Goal: Find specific page/section: Find specific page/section

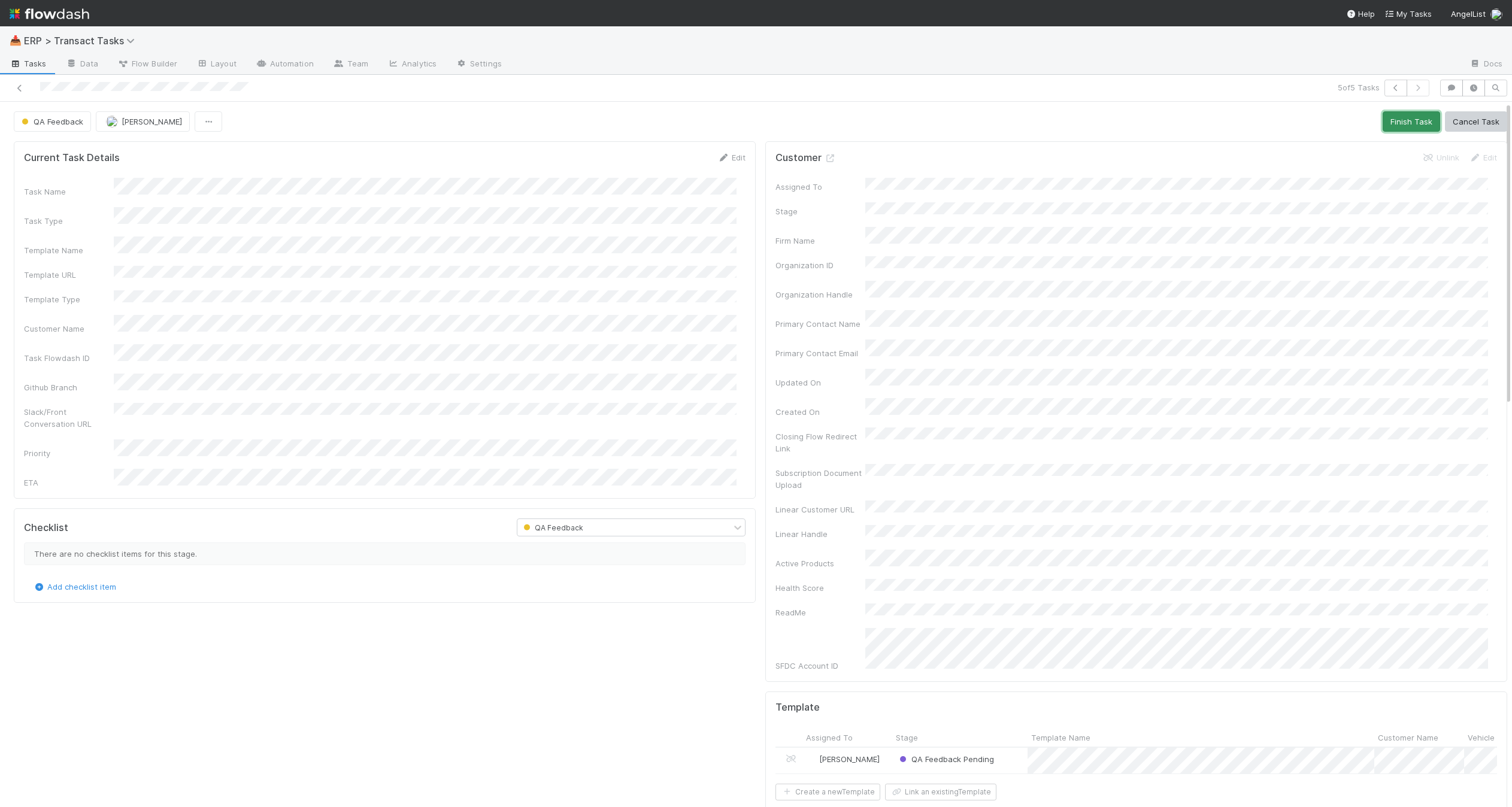
click at [1400, 123] on button "Finish Task" at bounding box center [1411, 122] width 57 height 21
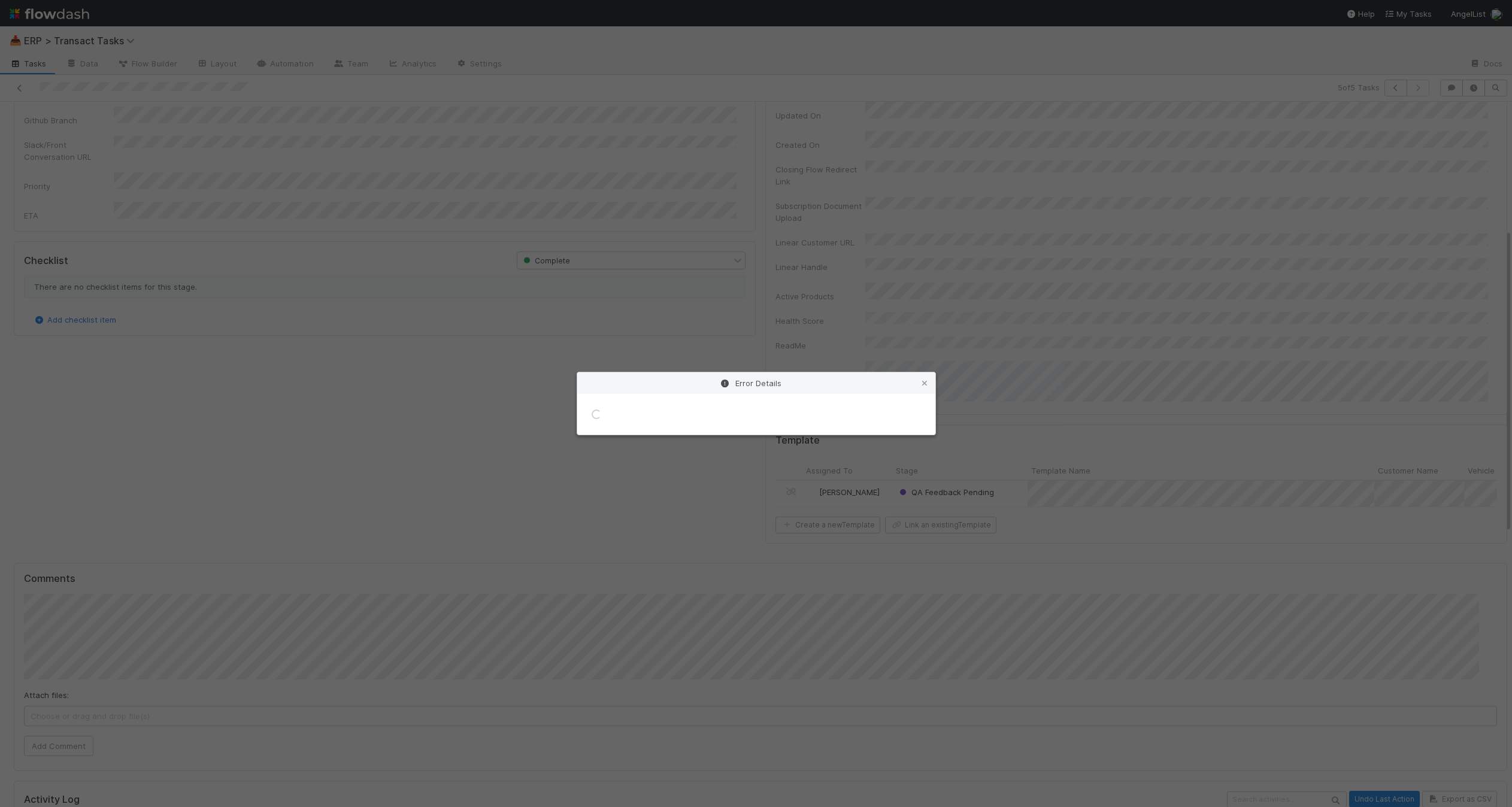
scroll to position [296, 0]
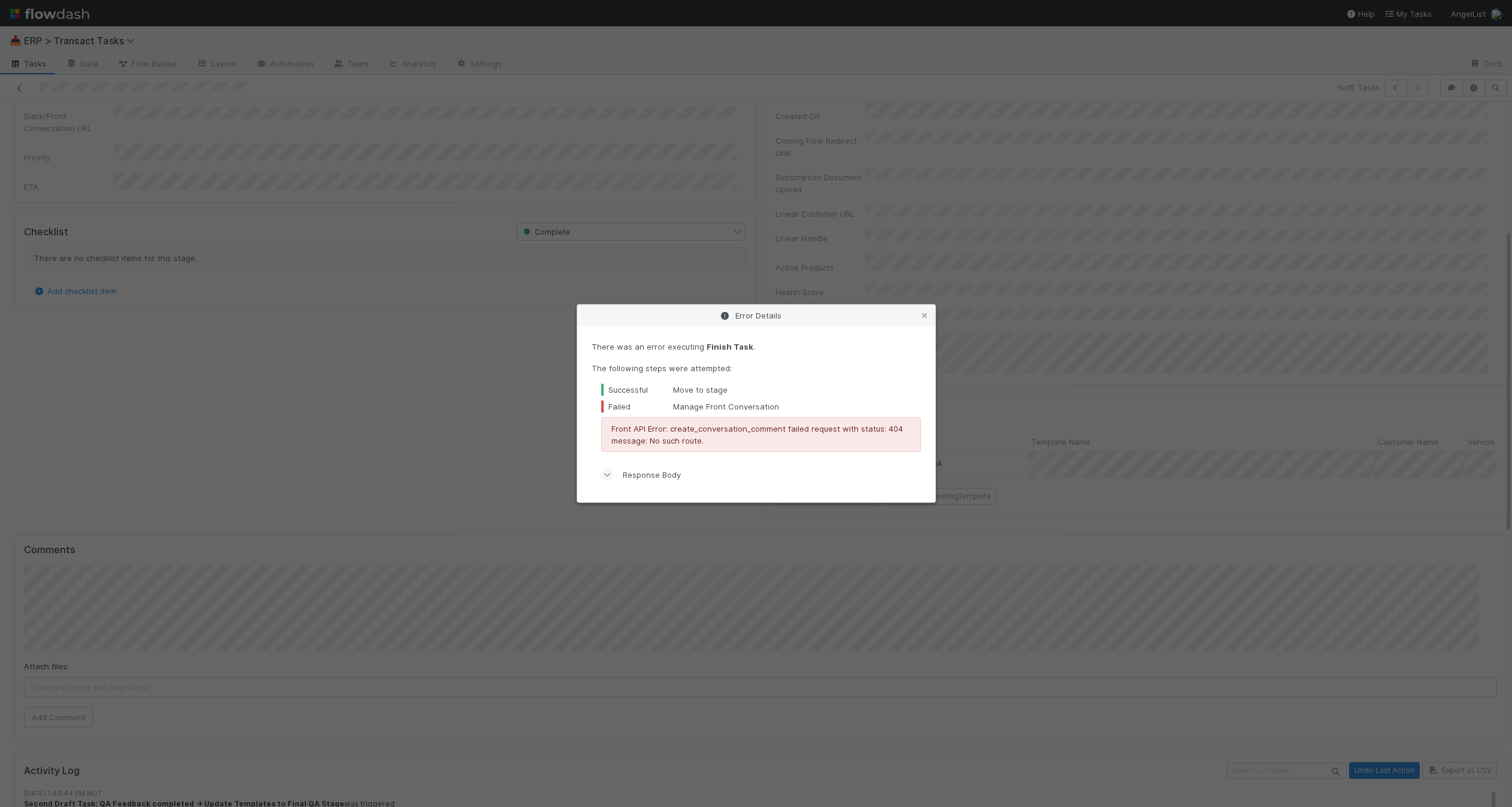
click at [931, 316] on div "Error Details" at bounding box center [756, 315] width 358 height 22
click at [928, 315] on icon at bounding box center [925, 316] width 12 height 8
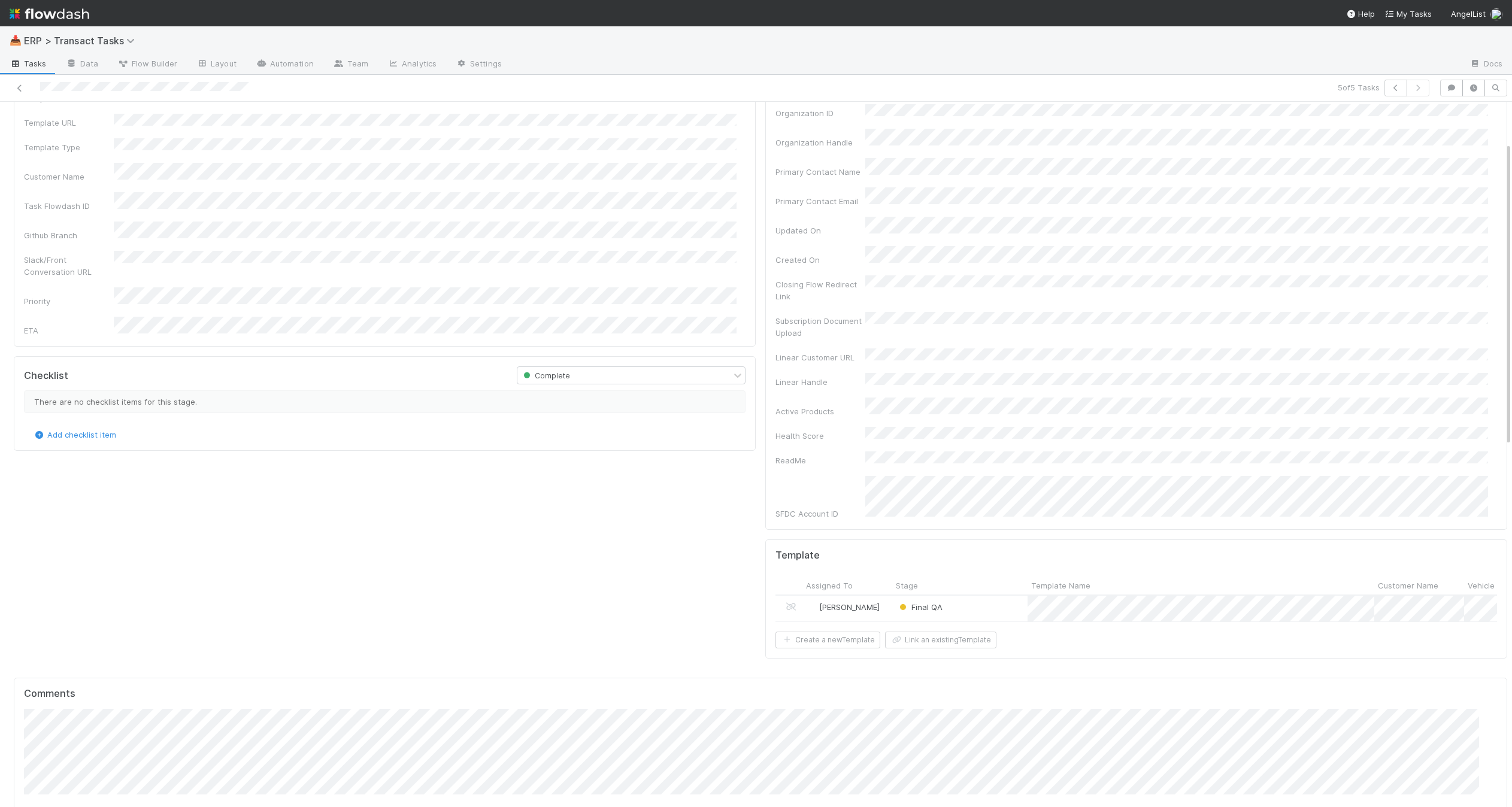
scroll to position [0, 0]
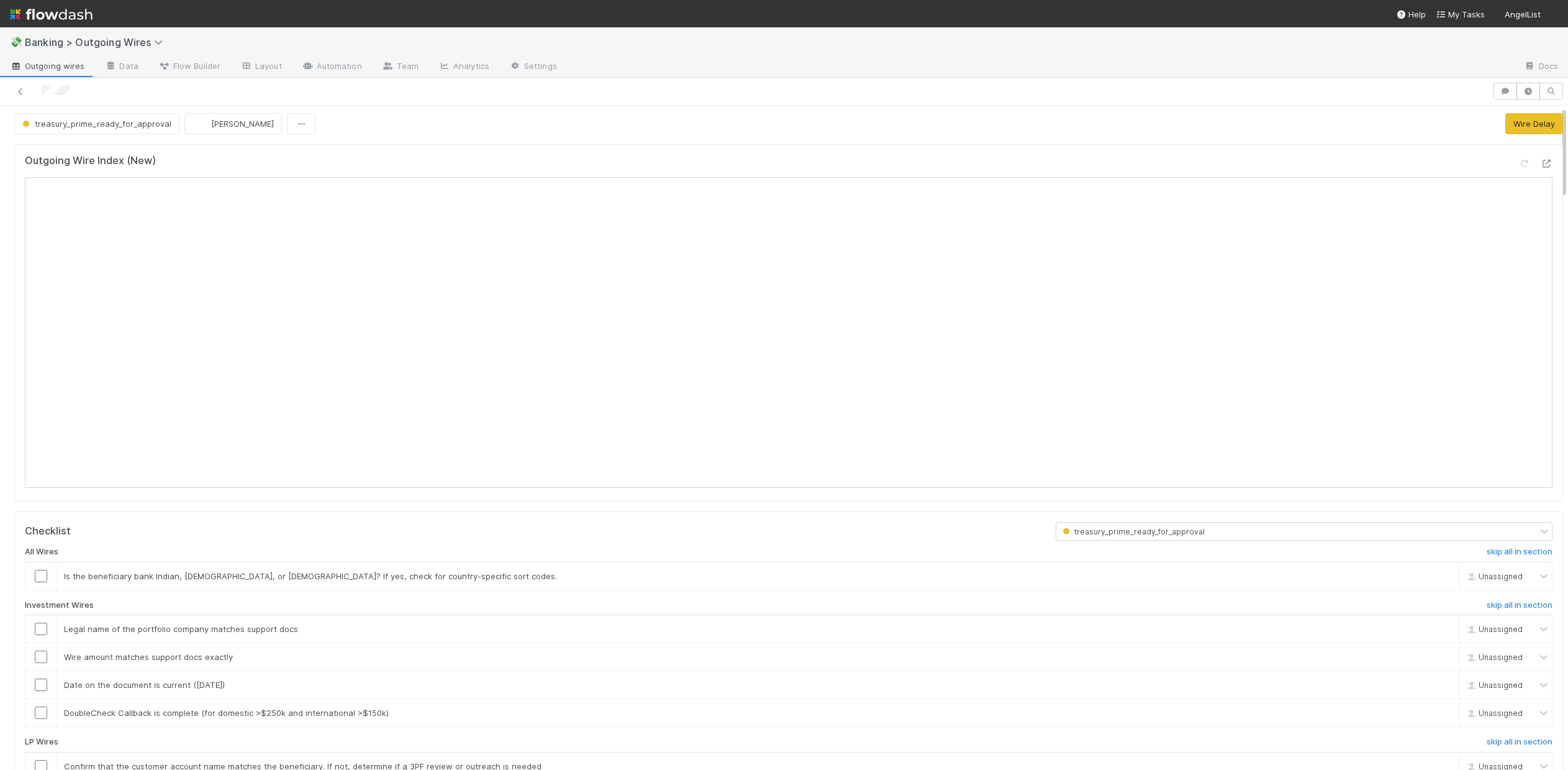
scroll to position [5, 0]
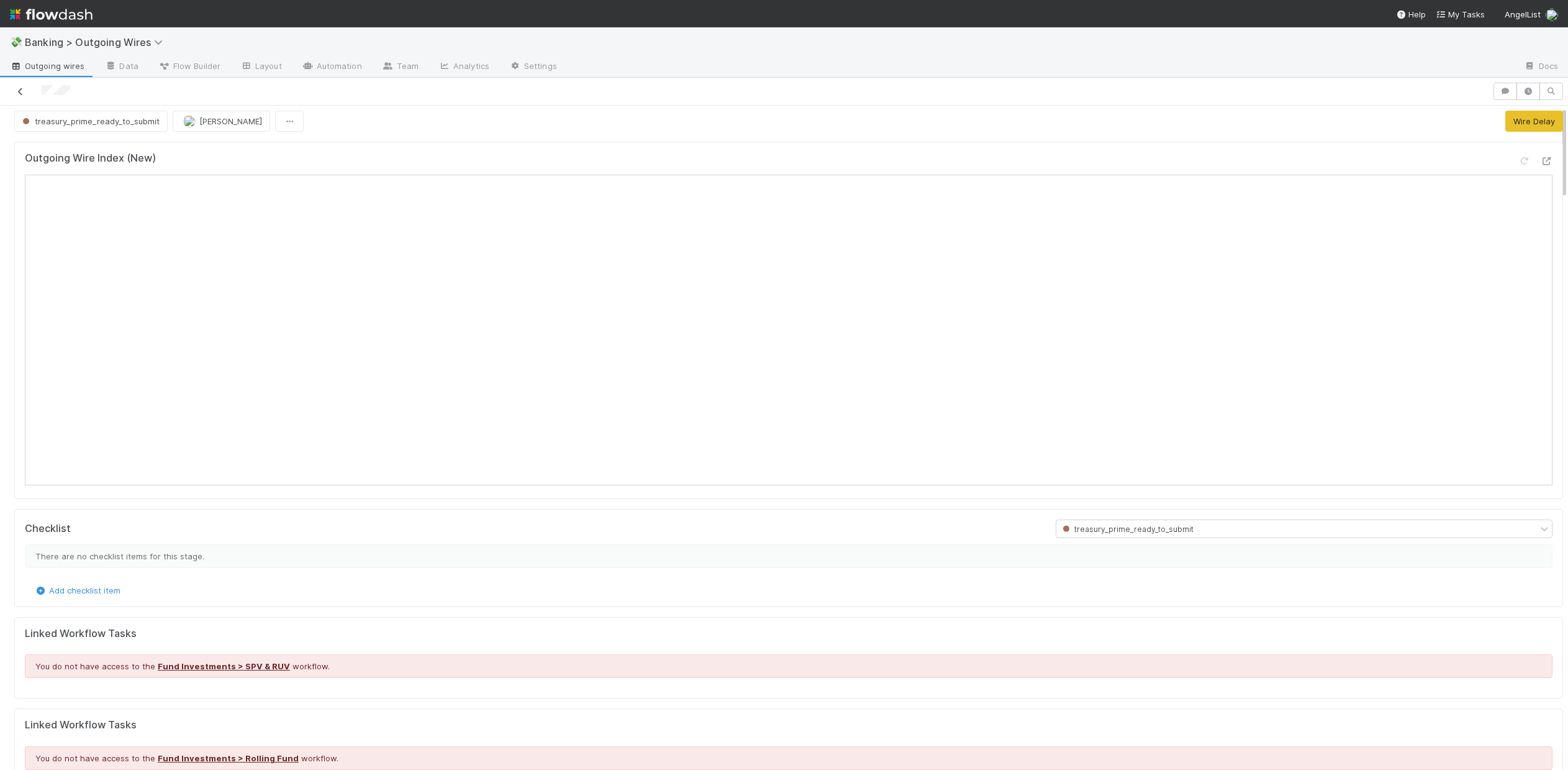
click at [26, 93] on icon at bounding box center [20, 92] width 13 height 8
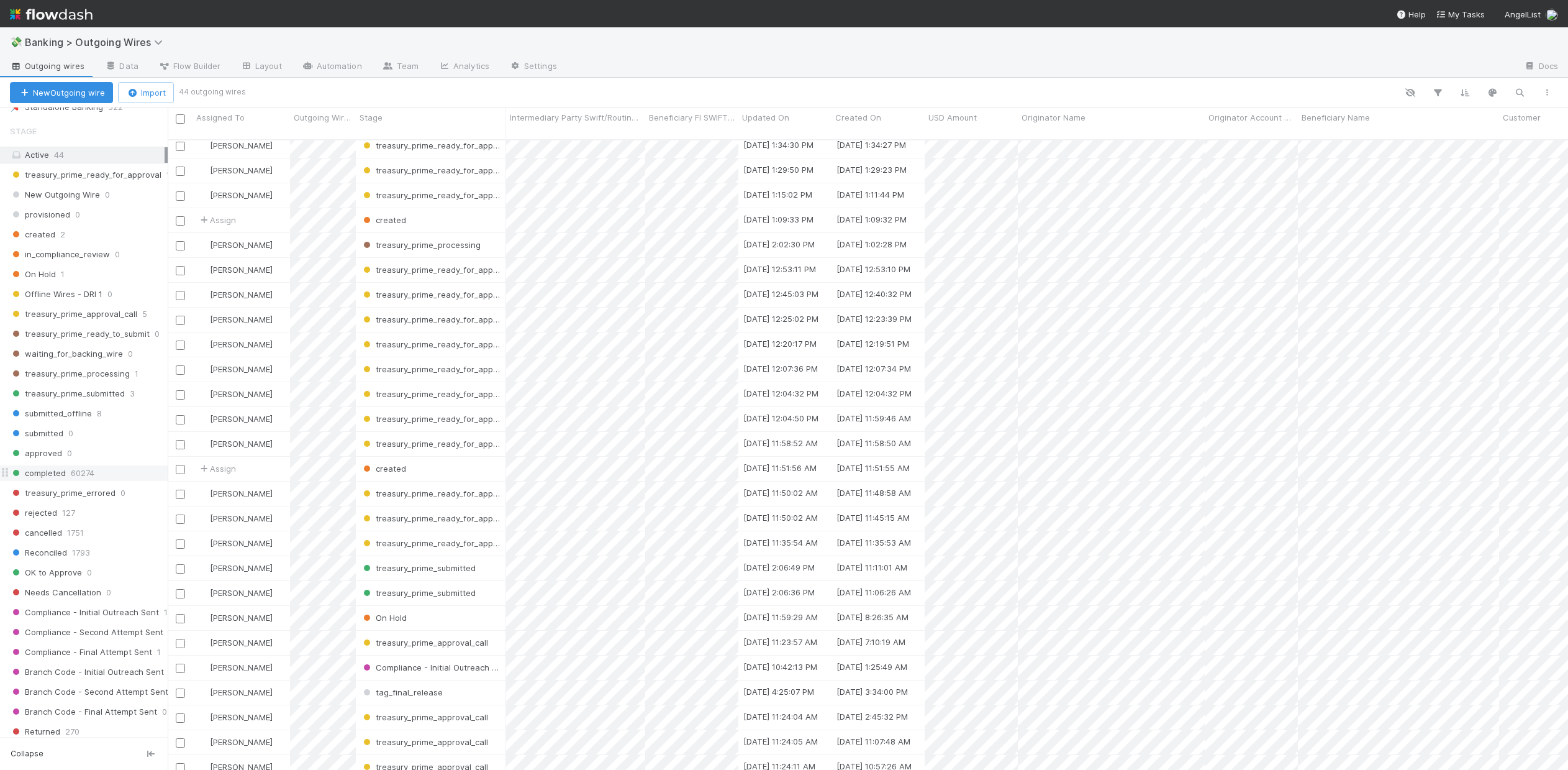
scroll to position [962, 0]
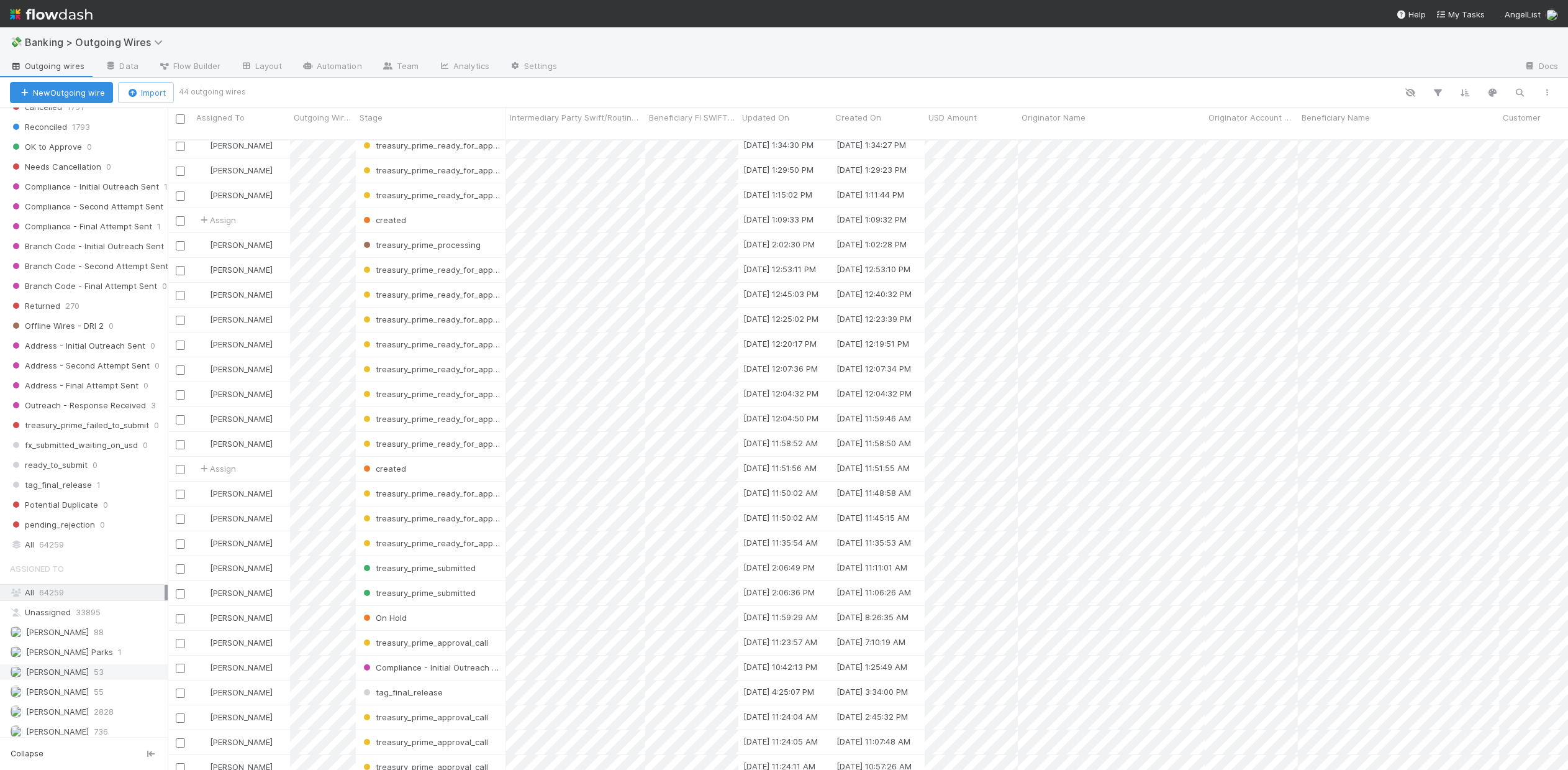
click at [47, 667] on span "[PERSON_NAME]" at bounding box center [57, 672] width 62 height 10
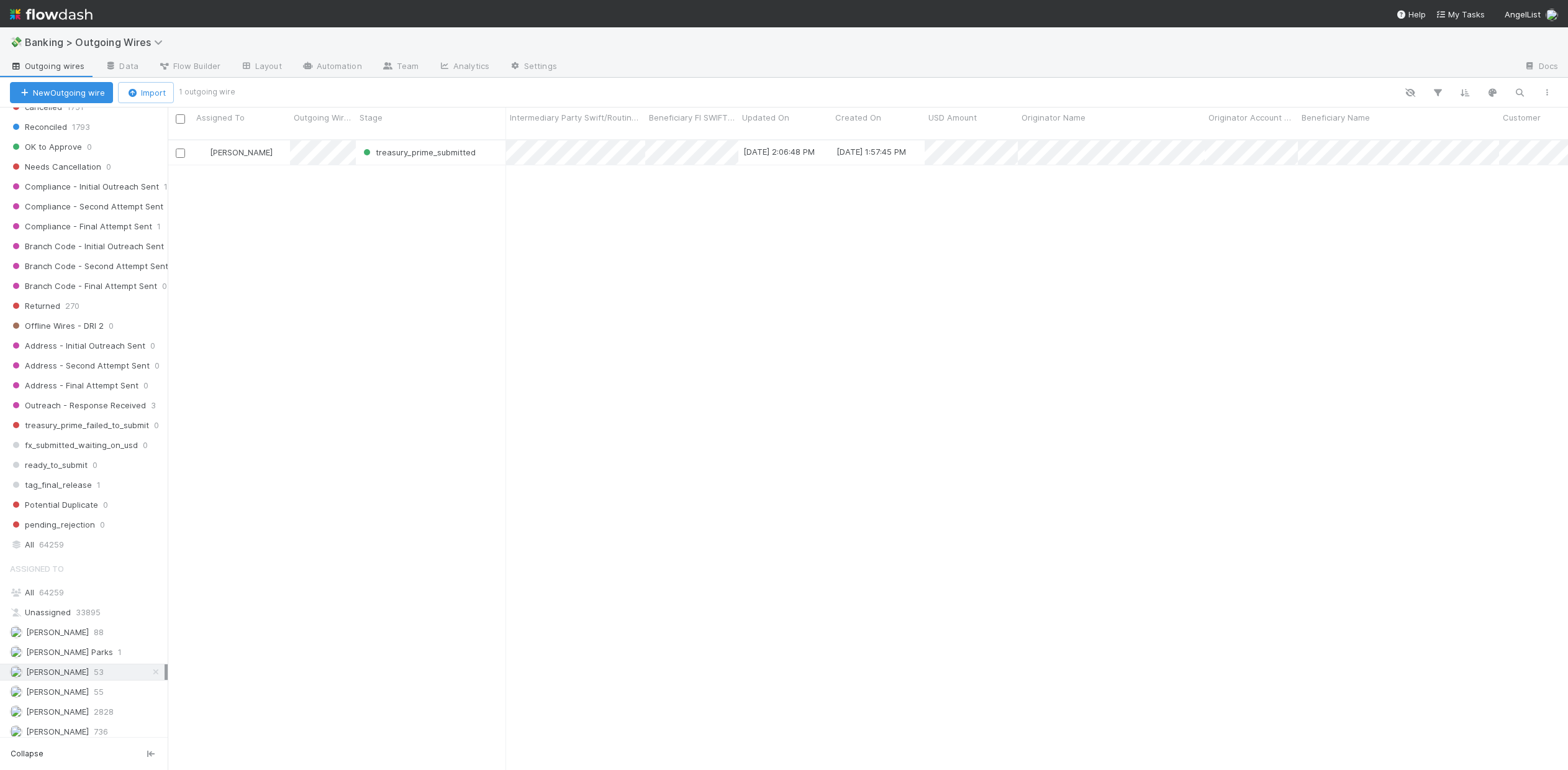
scroll to position [632, 1392]
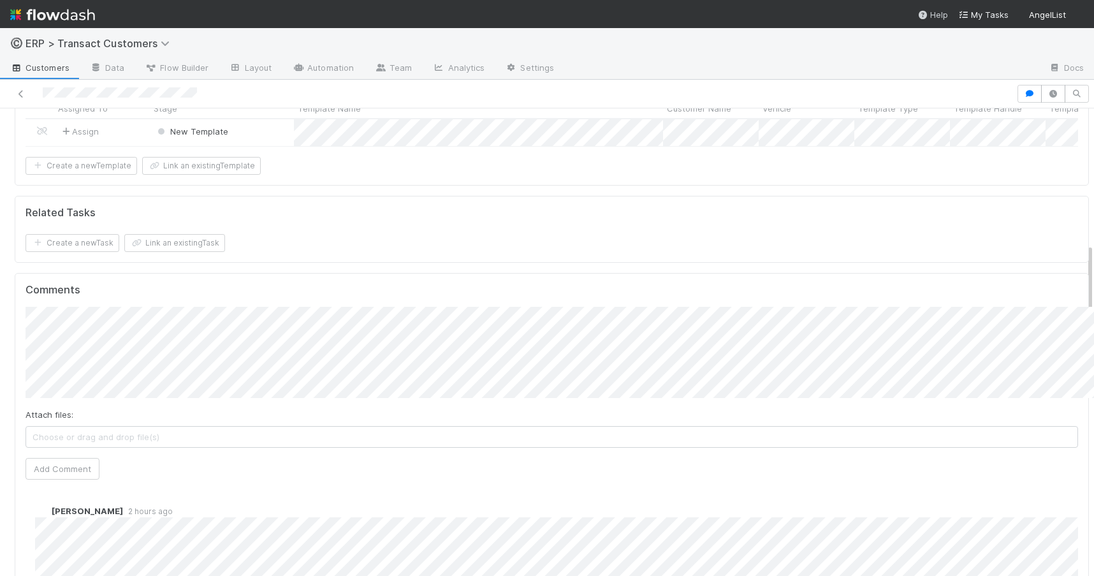
scroll to position [813, 0]
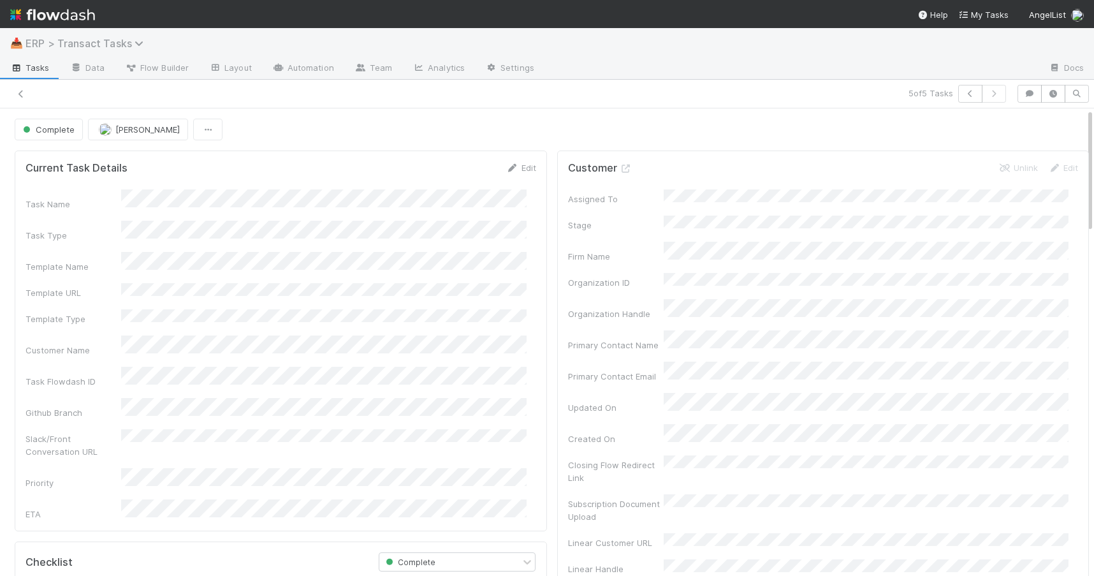
click at [84, 41] on span "ERP > Transact Tasks" at bounding box center [87, 43] width 124 height 13
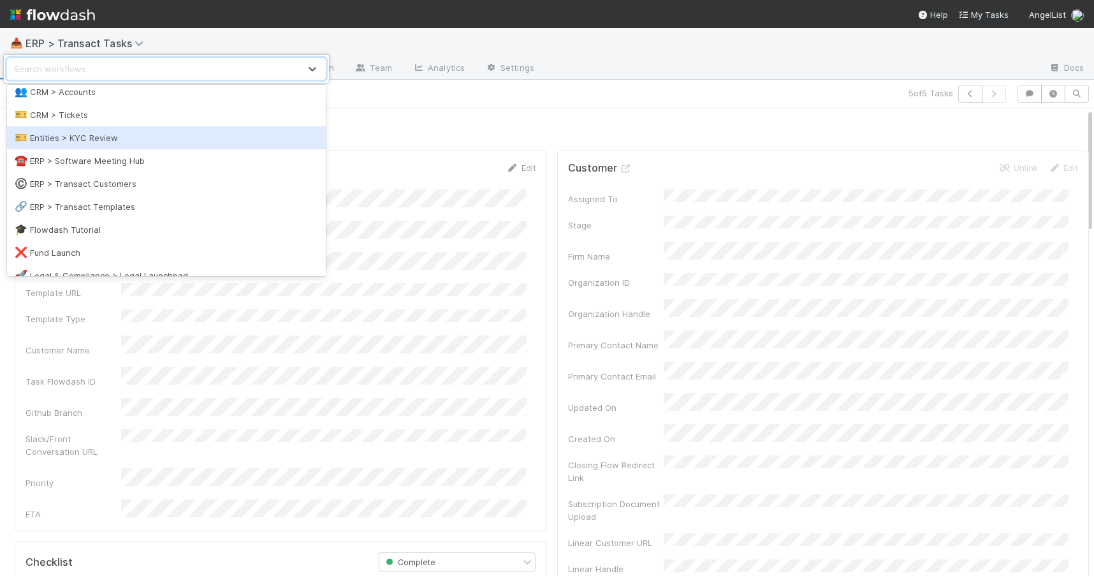
scroll to position [103, 0]
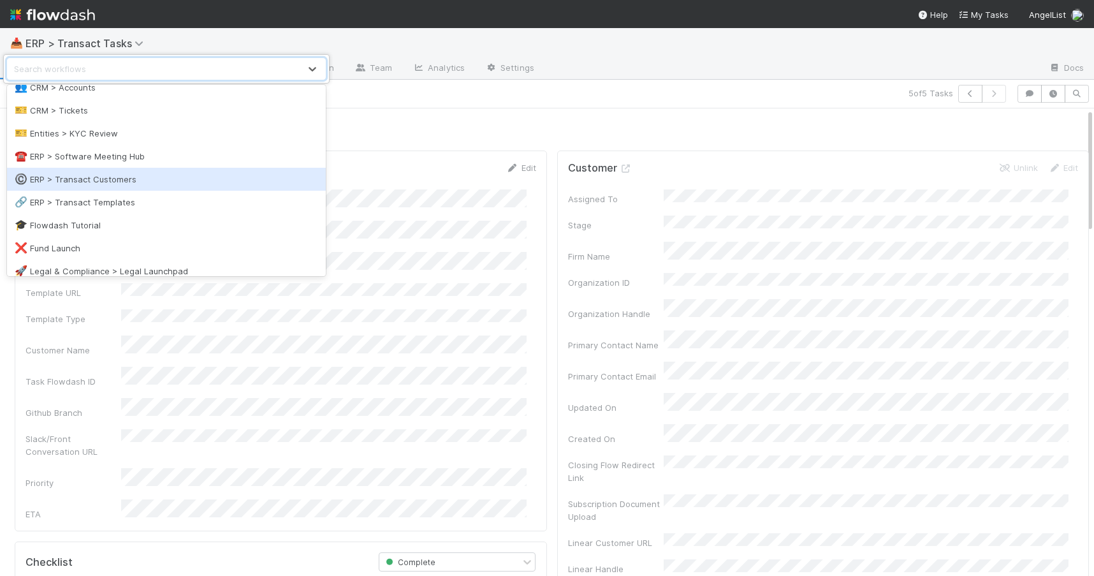
click at [136, 179] on div "©️ ERP > Transact Customers" at bounding box center [166, 179] width 303 height 13
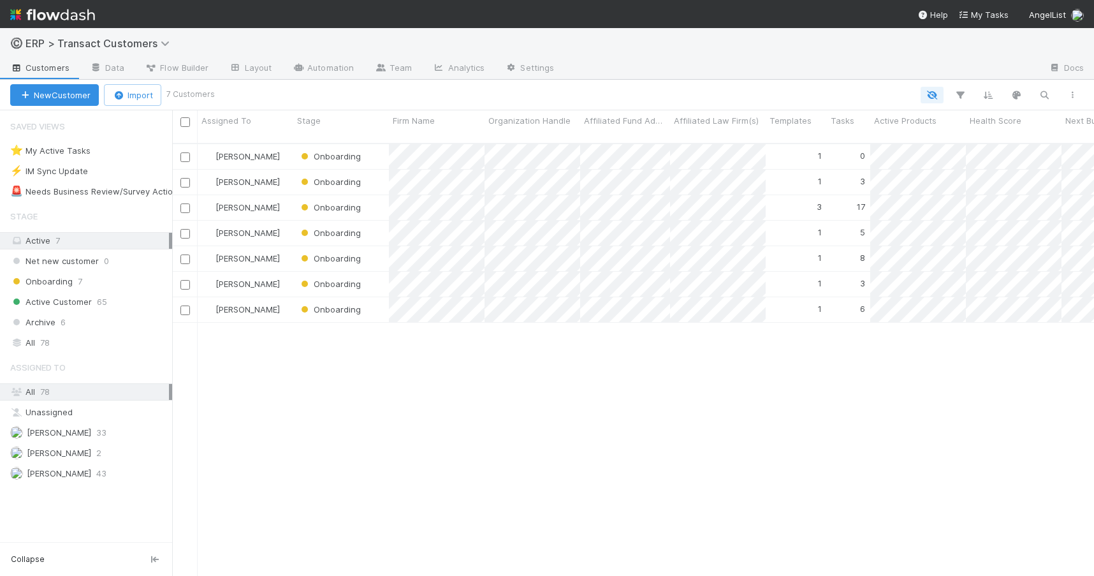
scroll to position [433, 912]
click at [84, 336] on div "All 78" at bounding box center [89, 343] width 159 height 16
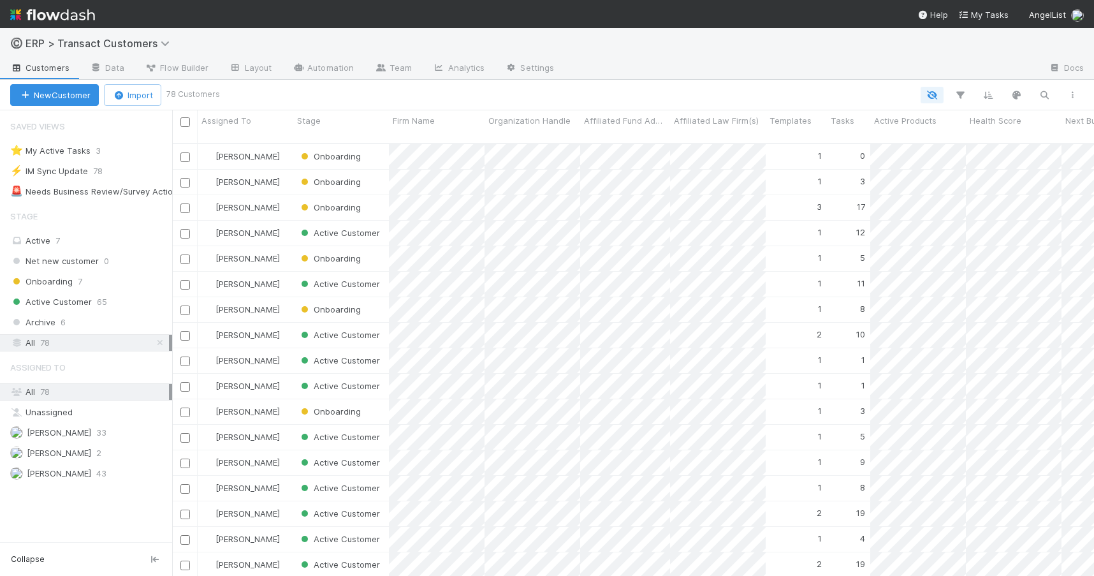
scroll to position [433, 912]
click at [1048, 93] on icon "button" at bounding box center [1044, 94] width 13 height 11
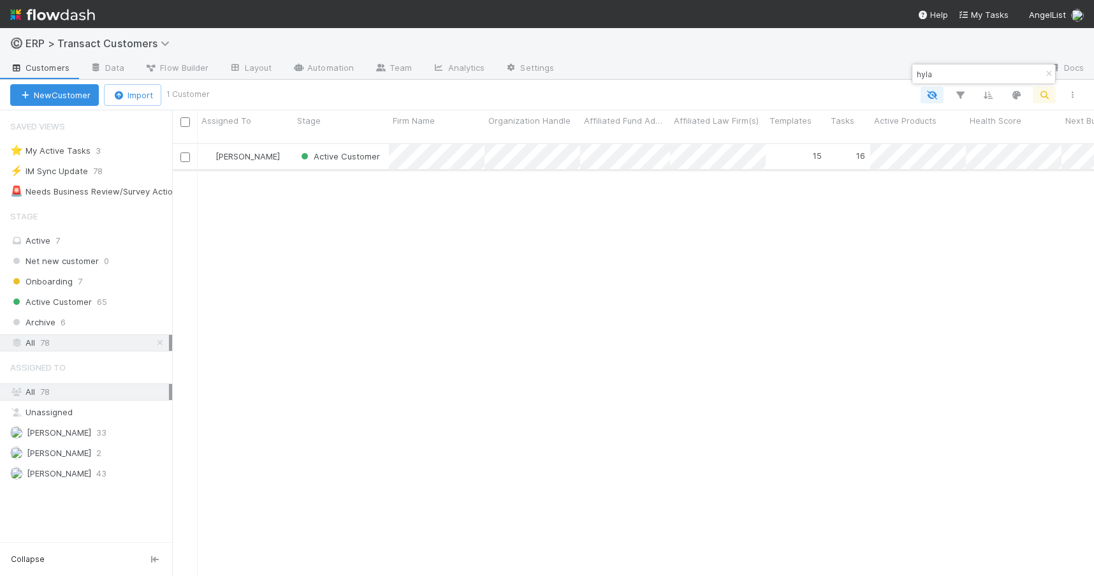
type input "hyla"
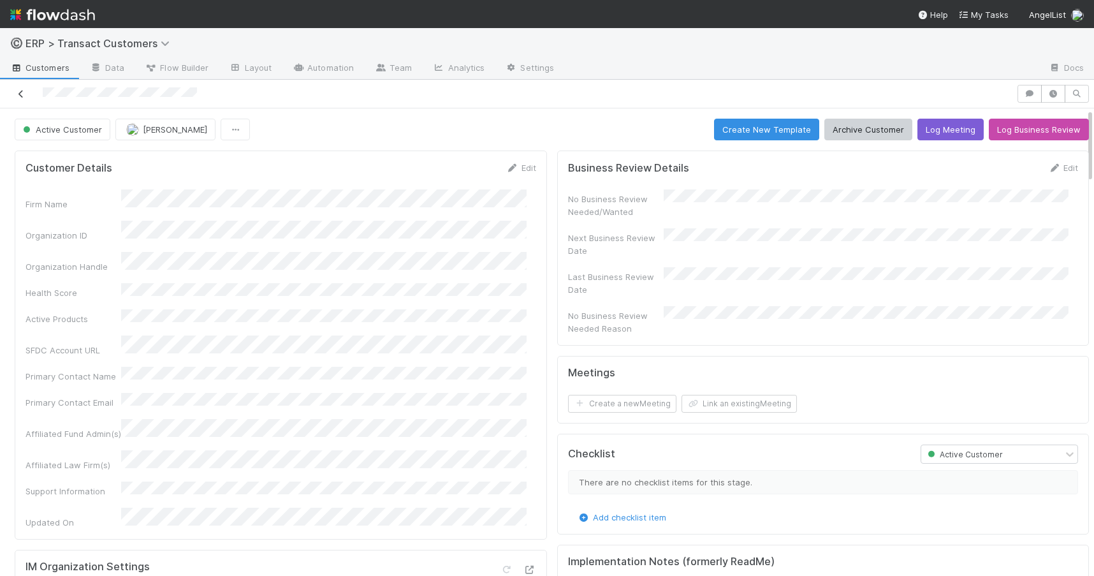
click at [23, 93] on icon at bounding box center [21, 94] width 13 height 8
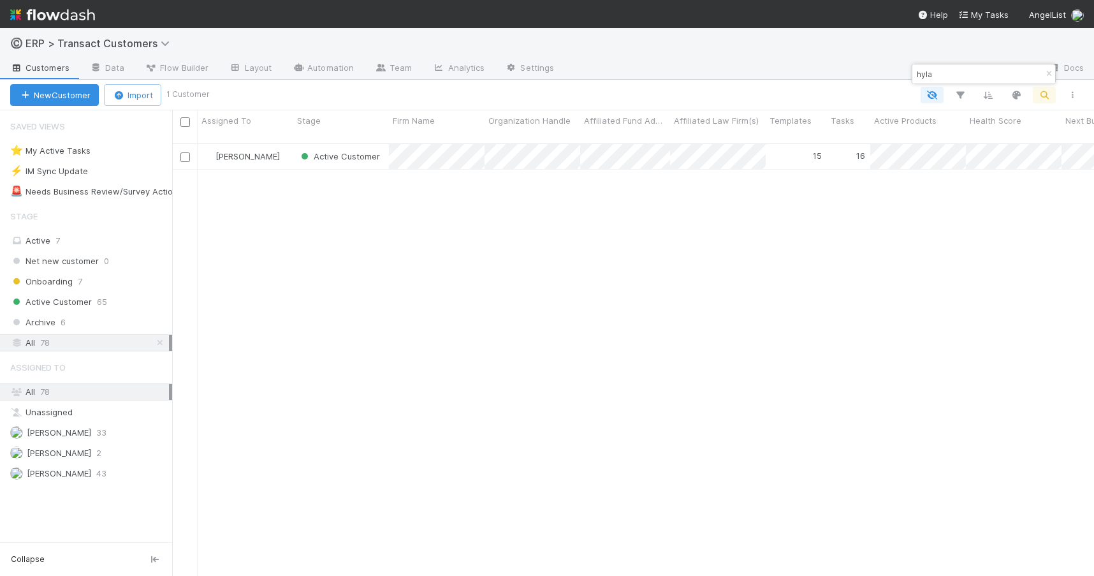
scroll to position [433, 912]
drag, startPoint x: 972, startPoint y: 71, endPoint x: 897, endPoint y: 70, distance: 75.2
click at [897, 70] on body "©️ ERP > Transact Customers Customers Data Flow Builder Layout Automation Team …" at bounding box center [547, 288] width 1094 height 576
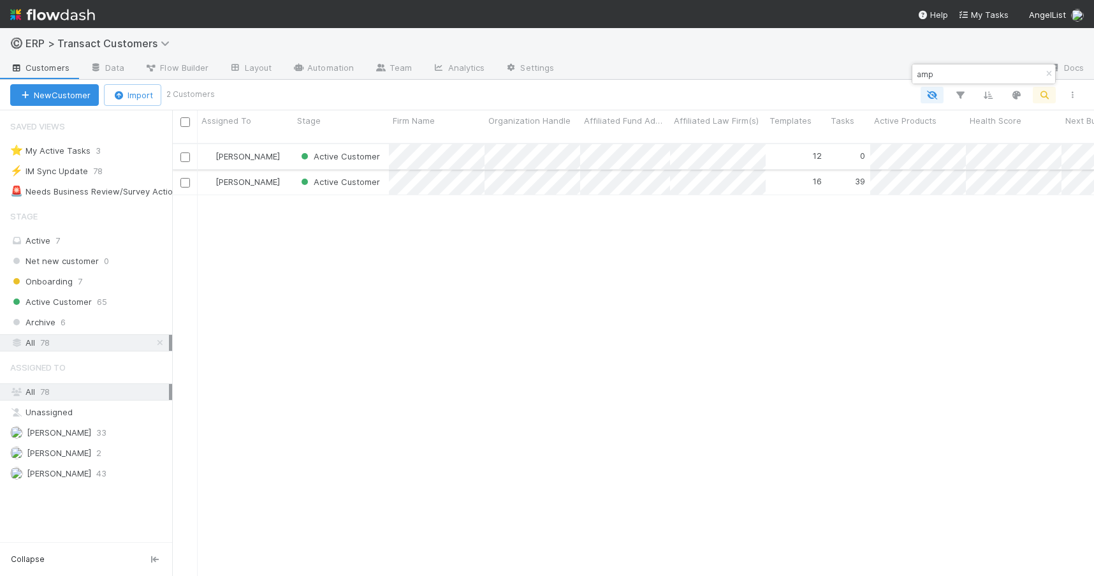
type input "amp"
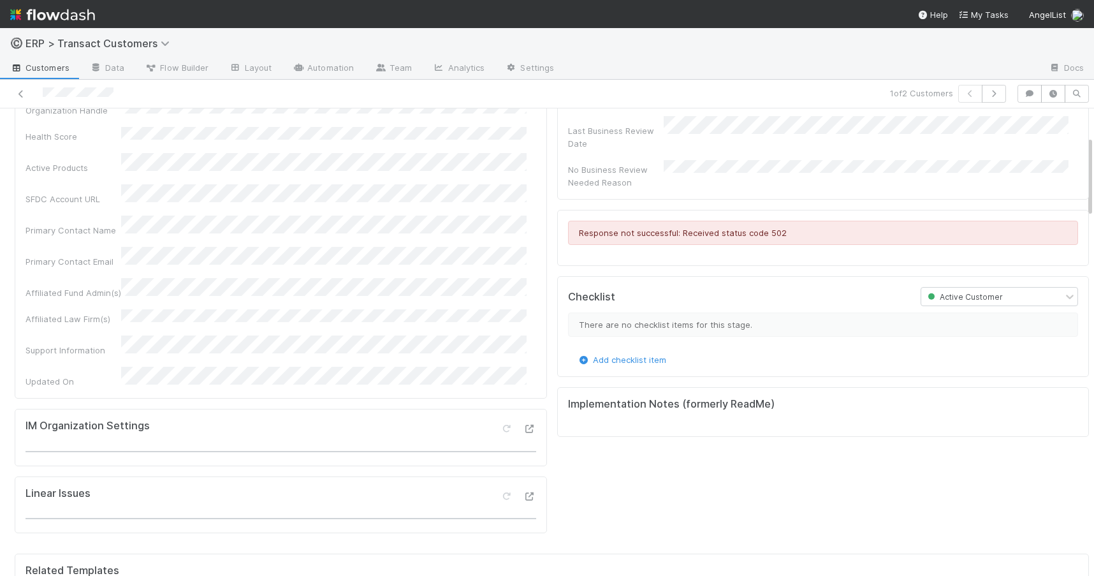
scroll to position [249, 1024]
